Goal: Task Accomplishment & Management: Use online tool/utility

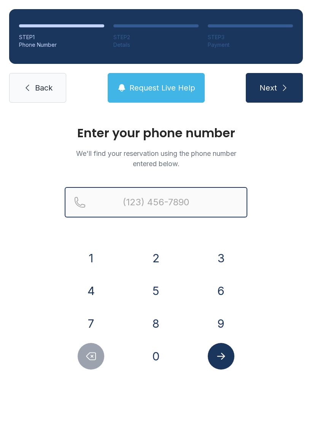
click at [127, 200] on input "Reservation phone number" at bounding box center [156, 202] width 183 height 30
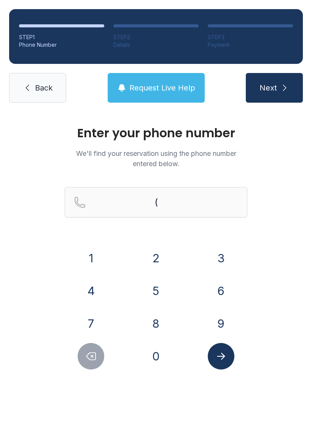
click at [158, 262] on button "2" at bounding box center [156, 258] width 27 height 27
click at [223, 328] on button "9" at bounding box center [221, 323] width 27 height 27
click at [158, 295] on button "5" at bounding box center [156, 291] width 27 height 27
click at [162, 356] on button "0" at bounding box center [156, 356] width 27 height 27
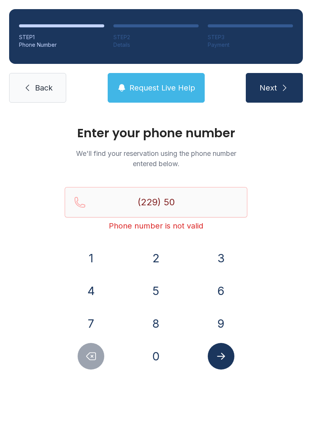
click at [100, 326] on button "7" at bounding box center [91, 323] width 27 height 27
click at [94, 266] on button "1" at bounding box center [91, 258] width 27 height 27
click at [222, 326] on button "9" at bounding box center [221, 323] width 27 height 27
click at [157, 265] on button "2" at bounding box center [156, 258] width 27 height 27
click at [224, 262] on button "3" at bounding box center [221, 258] width 27 height 27
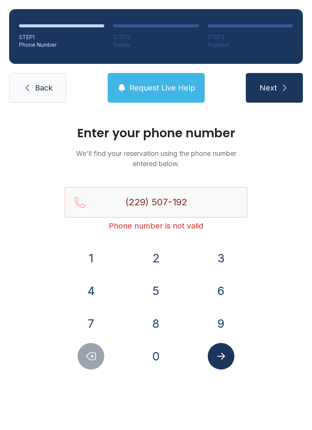
type input "[PHONE_NUMBER]"
click at [222, 358] on icon "Submit lookup form" at bounding box center [220, 356] width 11 height 11
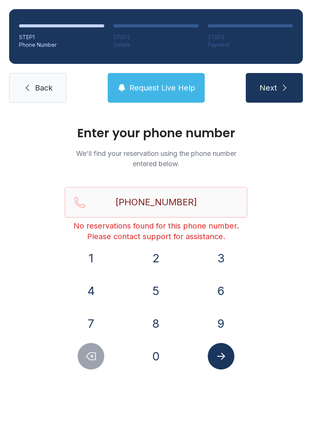
click at [46, 87] on span "Back" at bounding box center [43, 88] width 17 height 11
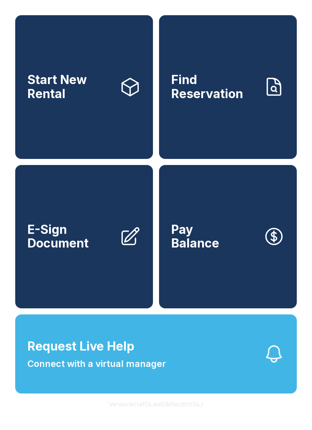
click at [67, 246] on span "E-Sign Document" at bounding box center [70, 237] width 86 height 28
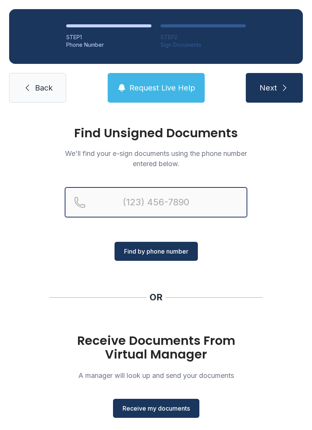
click at [143, 204] on input "Reservation phone number" at bounding box center [156, 202] width 183 height 30
type input "("
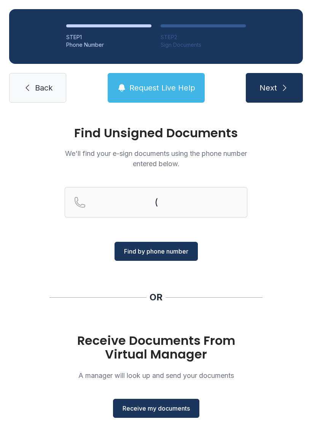
click at [41, 288] on div "Find Unsigned Documents We'll find your e-sign documents using the phone number…" at bounding box center [156, 280] width 312 height 337
click at [162, 414] on button "Receive my documents" at bounding box center [156, 408] width 86 height 19
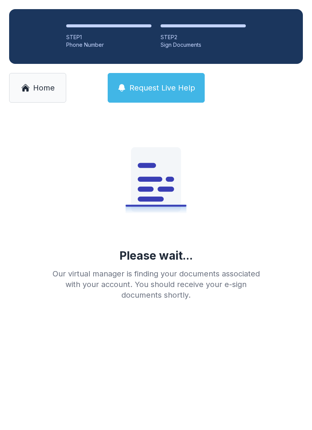
click at [23, 92] on link "Home" at bounding box center [37, 88] width 57 height 30
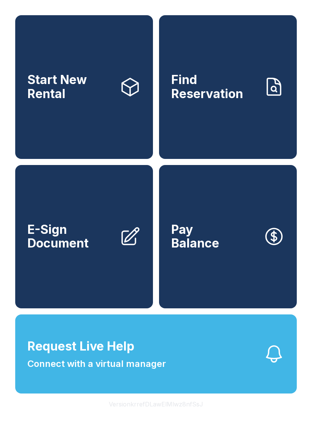
click at [108, 251] on span "E-Sign Document" at bounding box center [70, 237] width 86 height 28
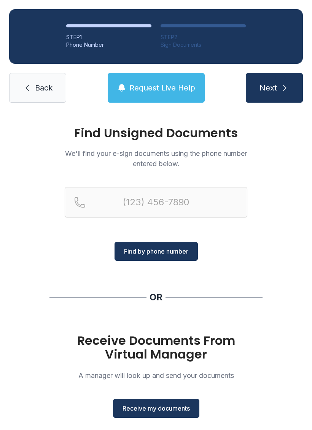
click at [158, 414] on button "Receive my documents" at bounding box center [156, 408] width 86 height 19
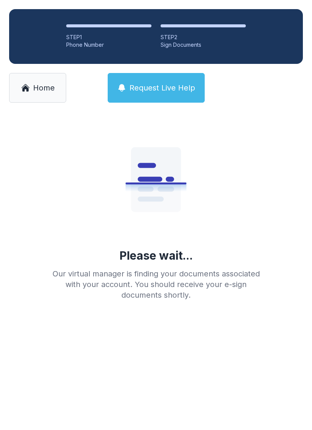
click at [40, 94] on link "Home" at bounding box center [37, 88] width 57 height 30
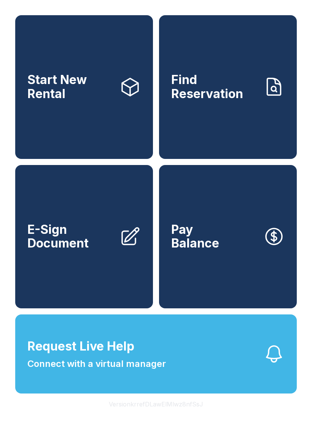
click at [88, 275] on link "E-Sign Document" at bounding box center [84, 237] width 138 height 144
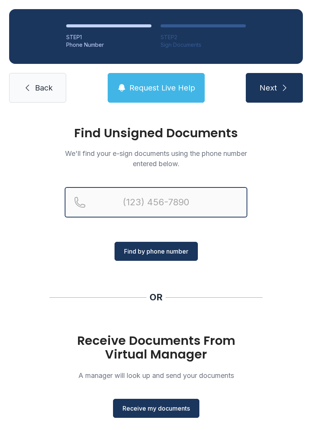
click at [159, 200] on input "Reservation phone number" at bounding box center [156, 202] width 183 height 30
type input "[PHONE_NUMBER]"
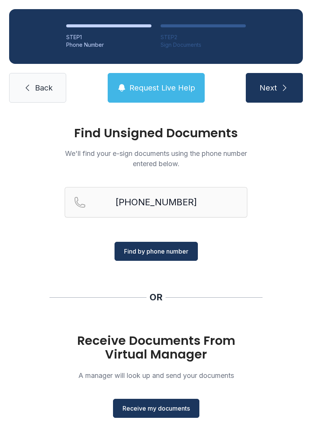
click at [163, 258] on button "Find by phone number" at bounding box center [155, 251] width 83 height 19
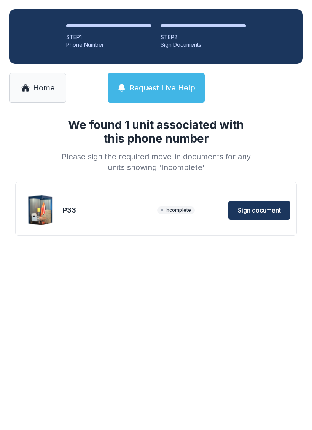
click at [268, 212] on span "Sign document" at bounding box center [259, 210] width 43 height 9
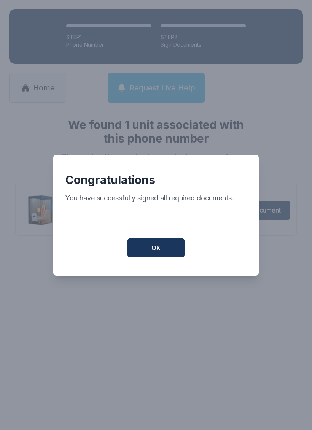
click at [155, 252] on span "OK" at bounding box center [155, 247] width 9 height 9
